Goal: Register for event/course

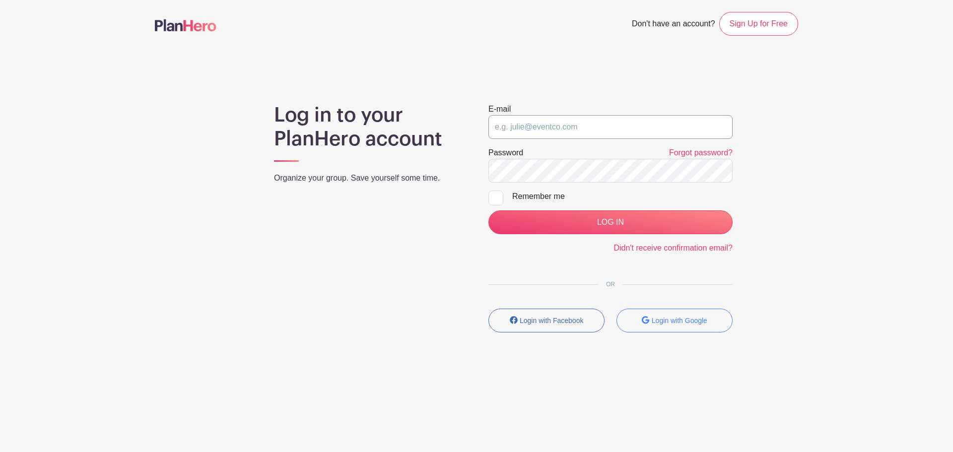
type input "darra.stithem@sttelcom.com"
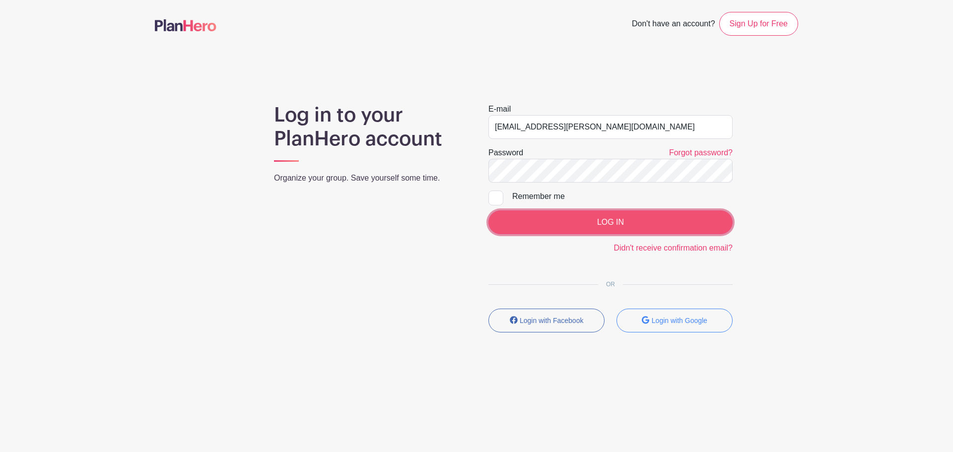
click at [614, 225] on input "LOG IN" at bounding box center [610, 222] width 244 height 24
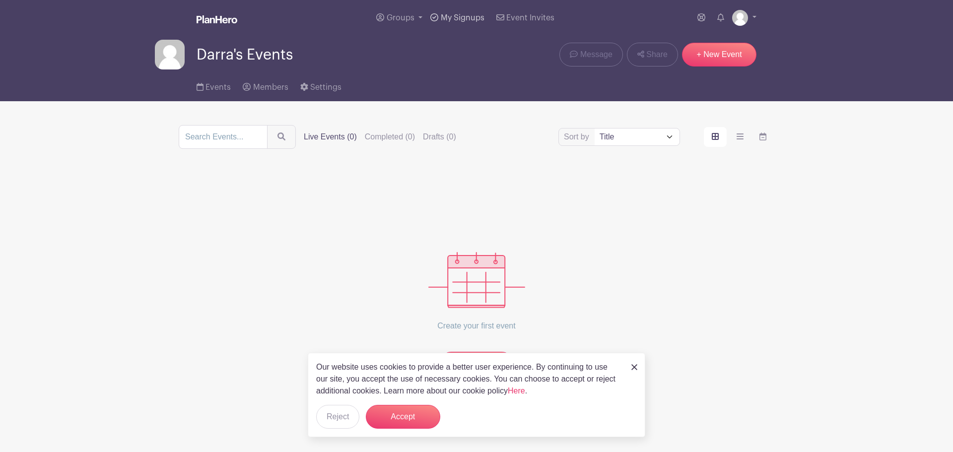
click at [459, 14] on span "My Signups" at bounding box center [463, 18] width 44 height 8
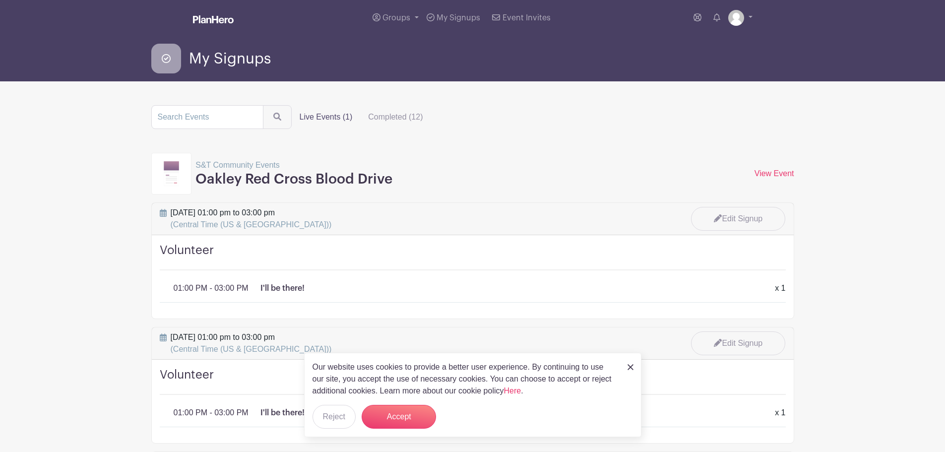
click at [111, 275] on main "Groups All Groups Darra's Events S&T Community Events My Signups Event Invites …" at bounding box center [472, 315] width 945 height 630
click at [389, 417] on button "Accept" at bounding box center [399, 417] width 74 height 24
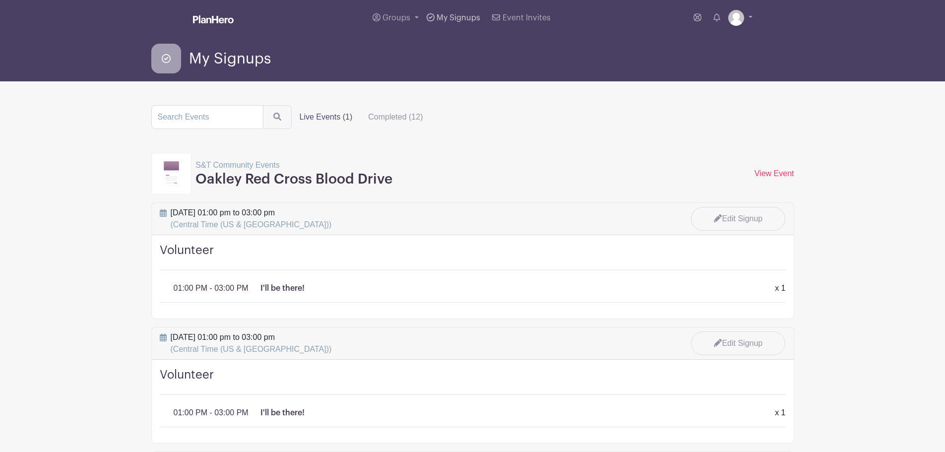
click at [469, 18] on span "My Signups" at bounding box center [459, 18] width 44 height 8
click at [385, 16] on span "Groups" at bounding box center [397, 18] width 28 height 8
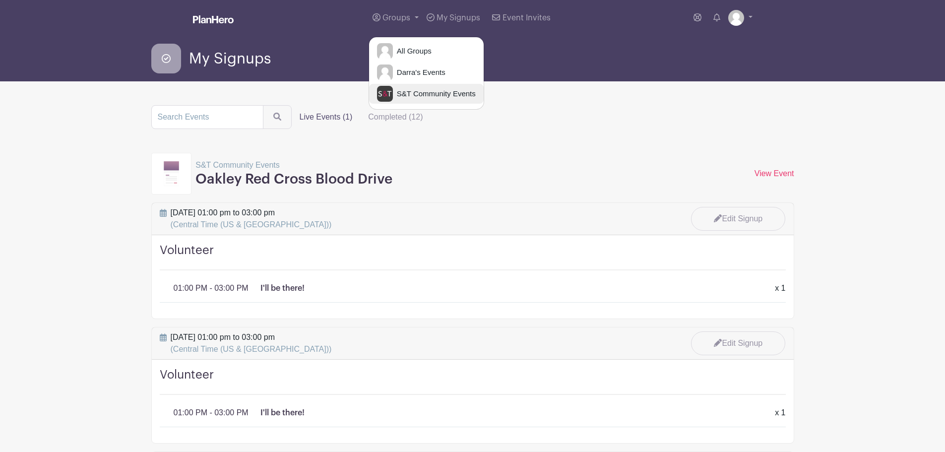
click at [416, 88] on span "S&T Community Events" at bounding box center [434, 93] width 83 height 11
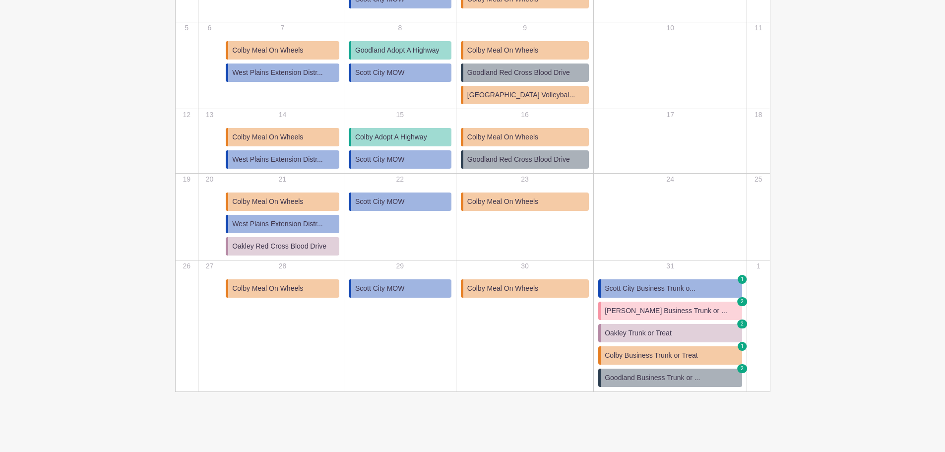
scroll to position [246, 0]
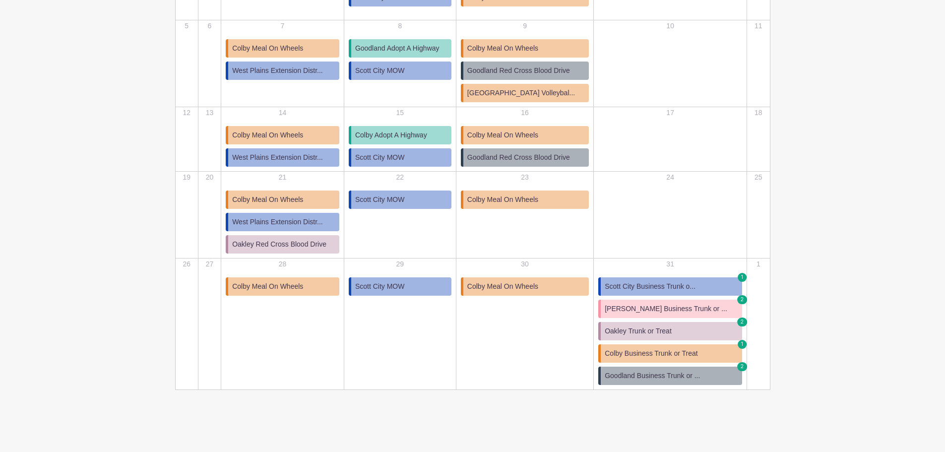
click at [663, 331] on span "Oakley Trunk or Treat" at bounding box center [638, 331] width 67 height 10
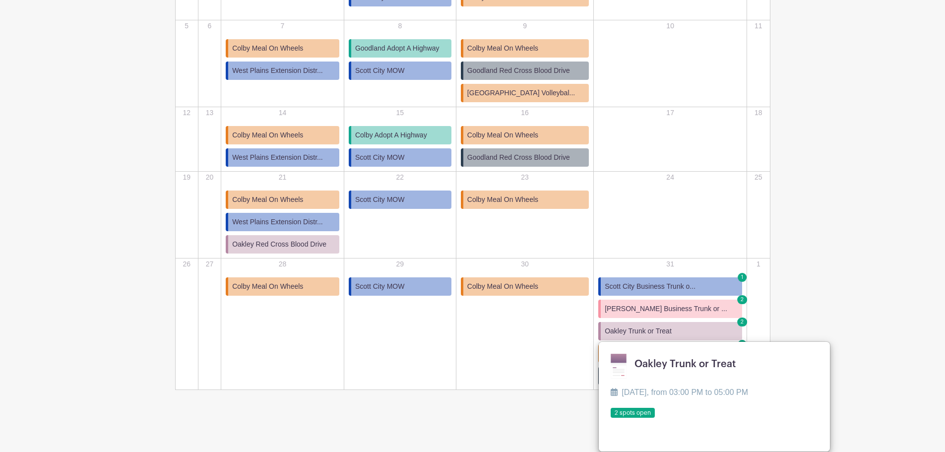
click at [611, 418] on link at bounding box center [611, 418] width 0 height 0
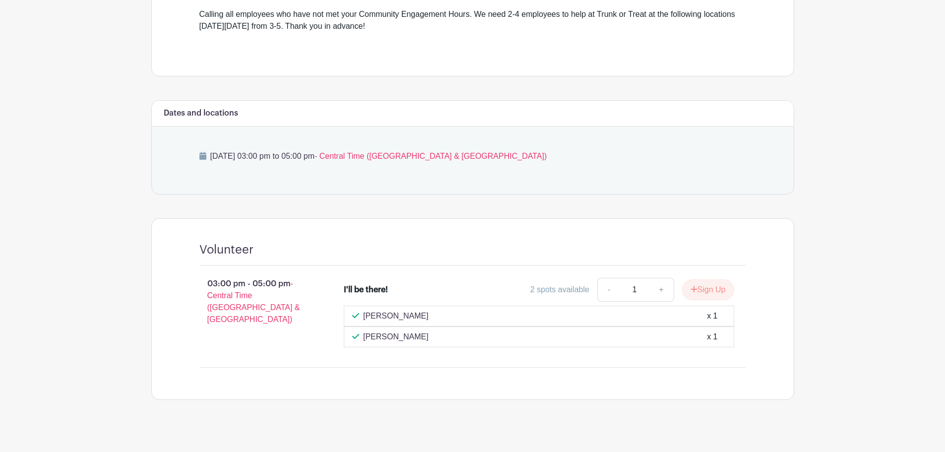
scroll to position [326, 0]
